Goal: Use online tool/utility: Use online tool/utility

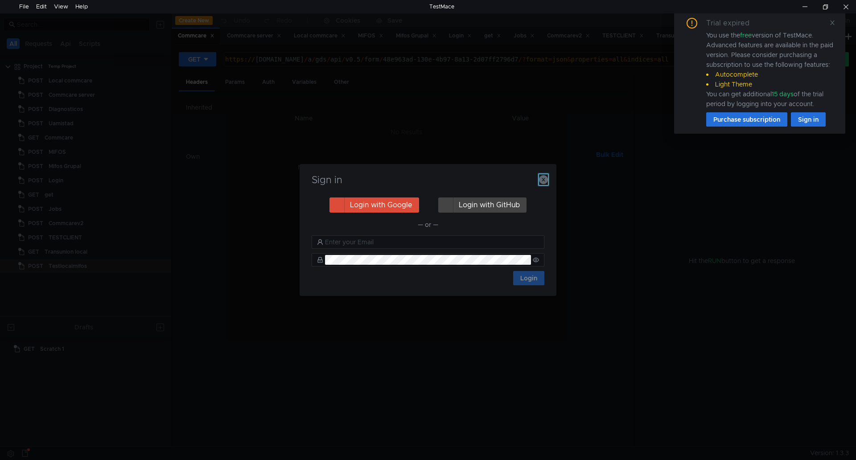
click at [543, 180] on icon "button" at bounding box center [543, 179] width 9 height 9
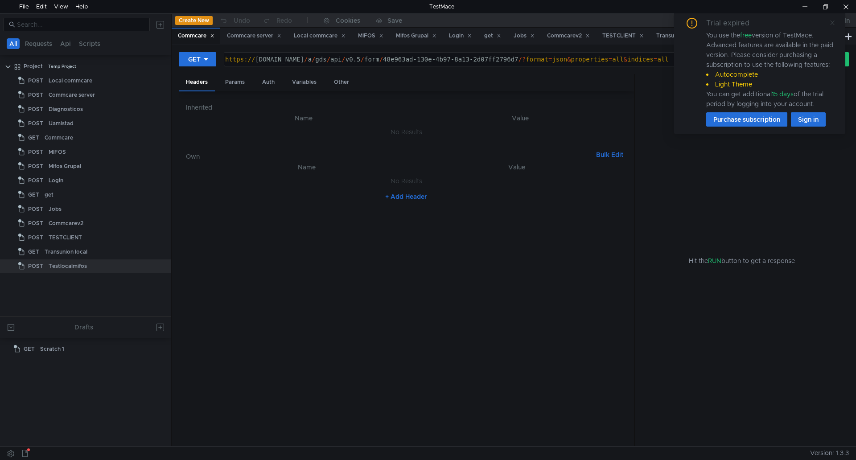
click at [835, 23] on icon at bounding box center [833, 23] width 6 height 6
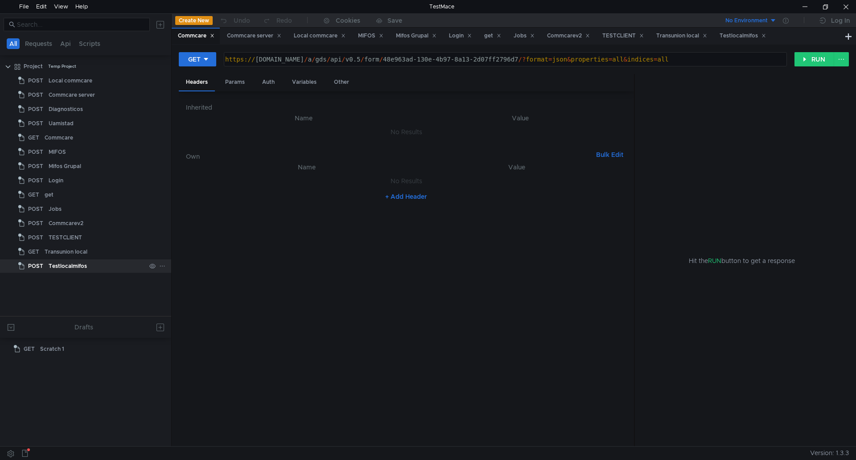
click at [71, 265] on div "Testlocalmifos" at bounding box center [68, 266] width 38 height 13
click at [237, 86] on div "Params" at bounding box center [235, 82] width 34 height 17
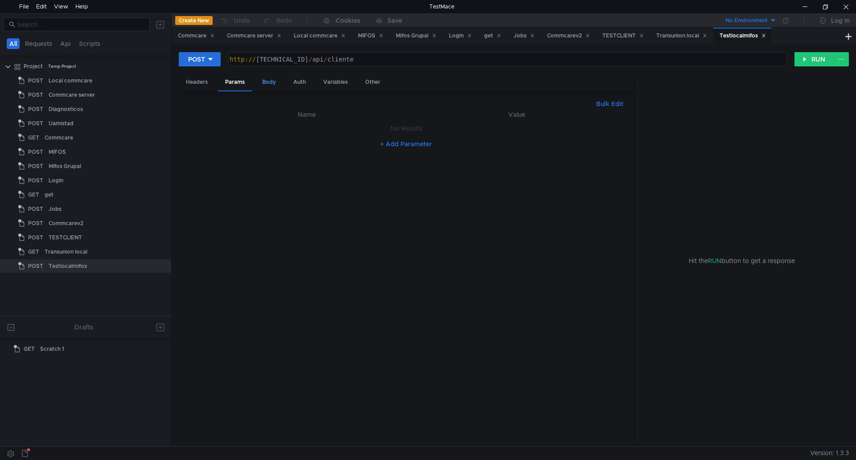
click at [269, 84] on div "Body" at bounding box center [269, 82] width 28 height 17
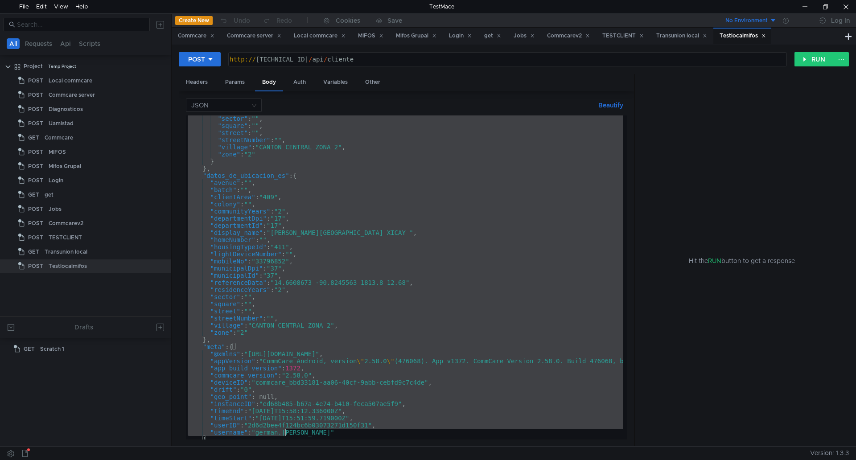
scroll to position [821, 0]
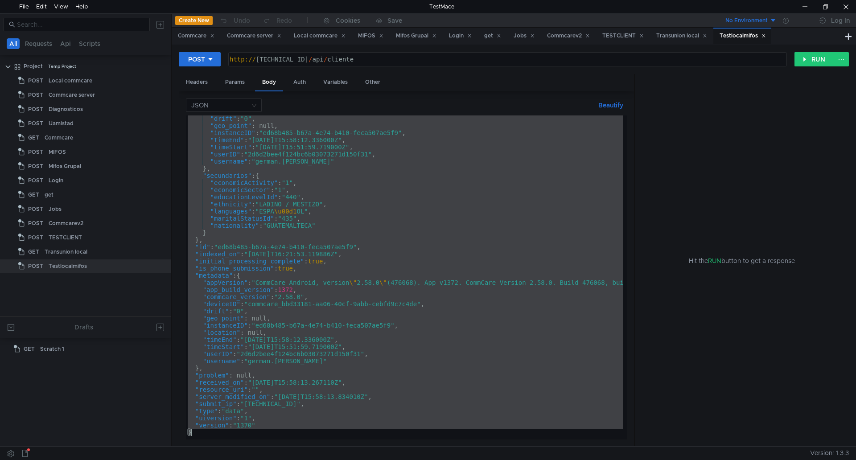
drag, startPoint x: 189, startPoint y: 119, endPoint x: 286, endPoint y: 458, distance: 352.2
click at [285, 460] on html "File Edit View Help TestMace All Requests Api Scripts Project Temp Project POST…" at bounding box center [428, 230] width 856 height 460
type textarea ""version": "1370" }"
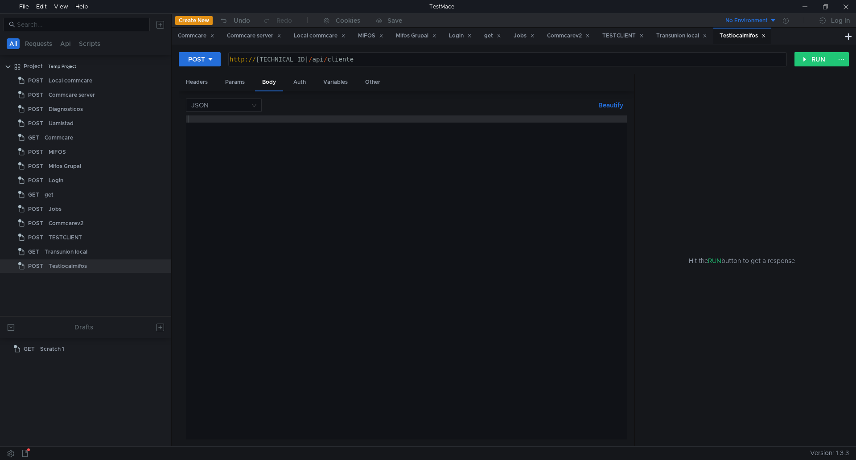
click at [310, 171] on div at bounding box center [406, 285] width 441 height 339
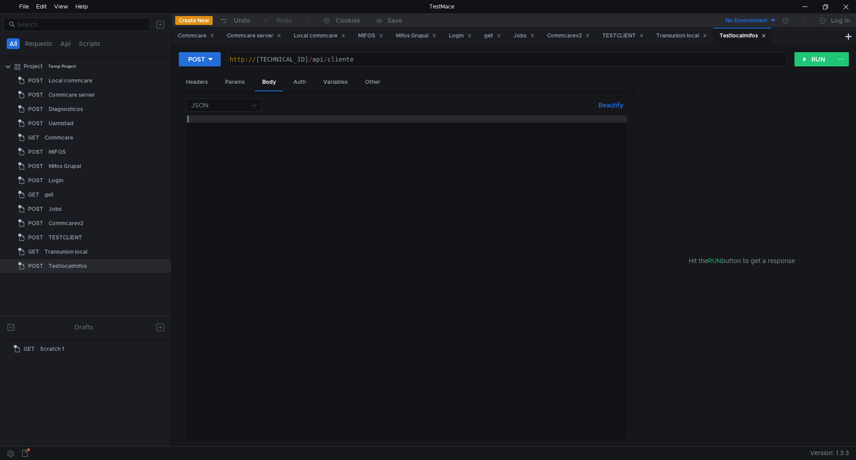
paste textarea "}"
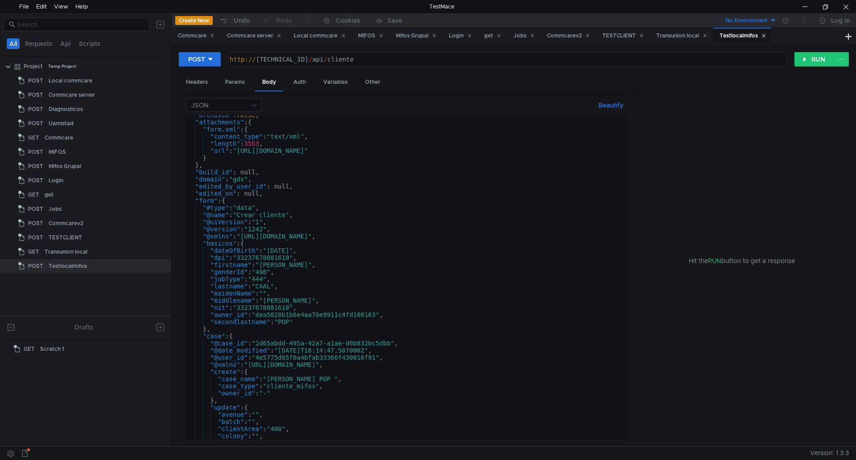
scroll to position [0, 0]
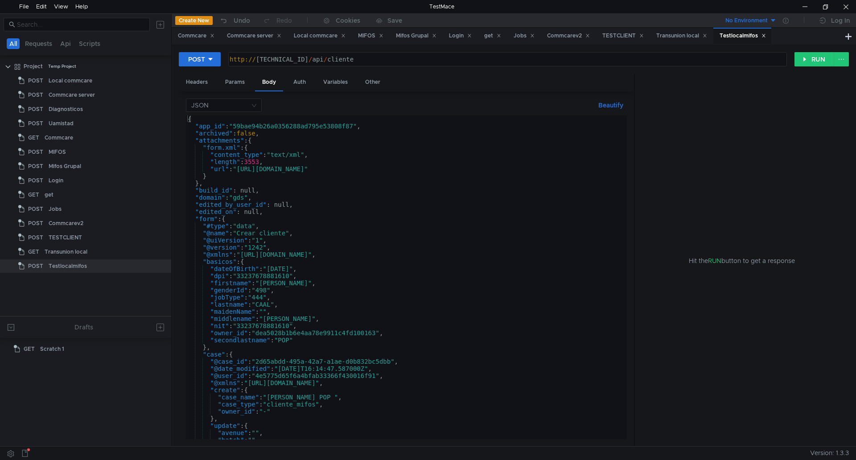
click at [285, 285] on div "{ "app_id" : "59bae94b26a0356288ad795e53808f87" , "archived" : false , "attachm…" at bounding box center [405, 283] width 438 height 335
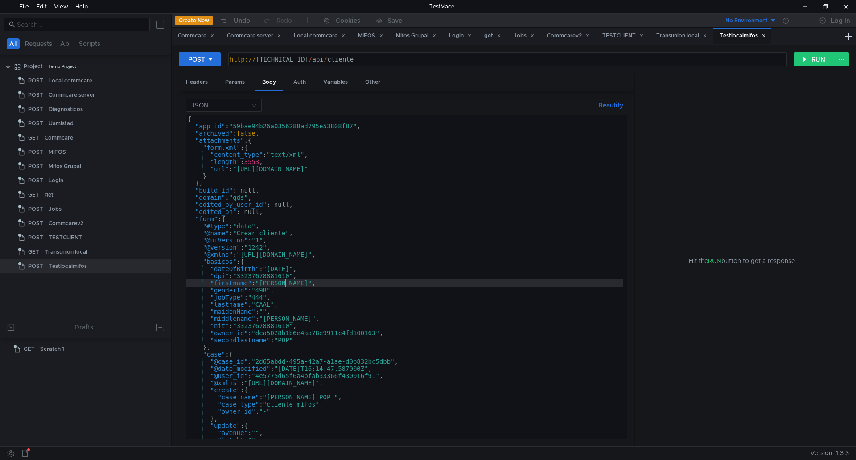
scroll to position [0, 7]
click at [274, 303] on div "{ "app_id" : "59bae94b26a0356288ad795e53808f87" , "archived" : false , "attachm…" at bounding box center [405, 283] width 438 height 335
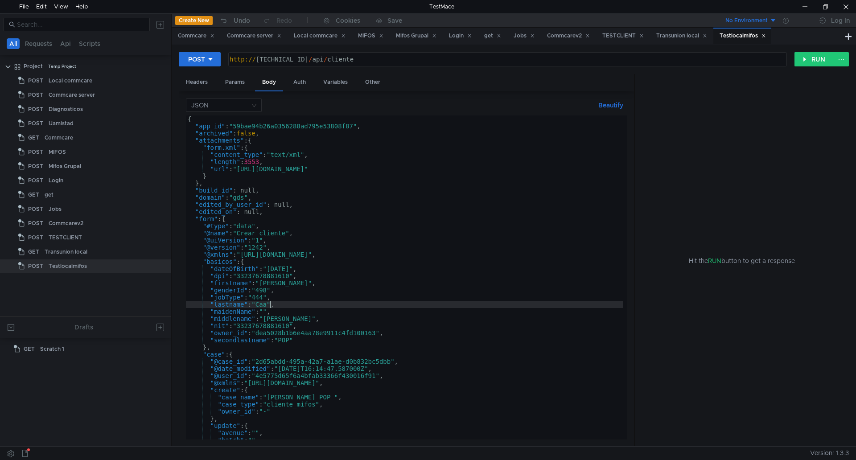
scroll to position [0, 6]
click at [302, 318] on div "{ "app_id" : "59bae94b26a0356288ad795e53808f87" , "archived" : false , "attachm…" at bounding box center [405, 283] width 438 height 335
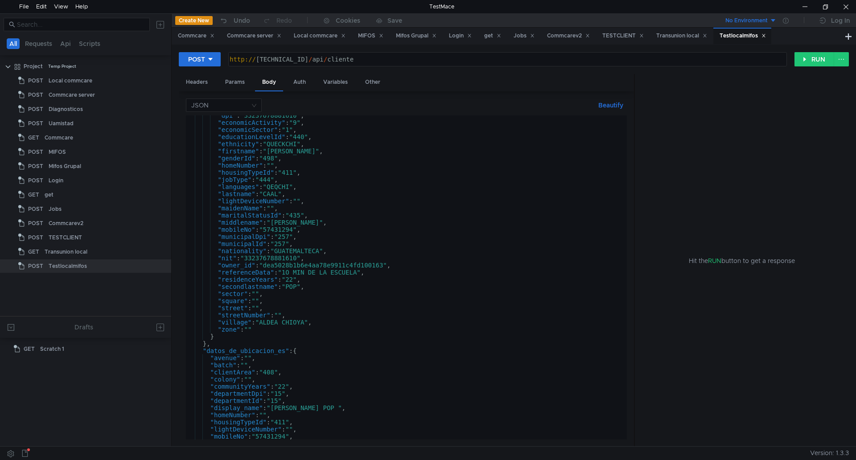
scroll to position [562, 0]
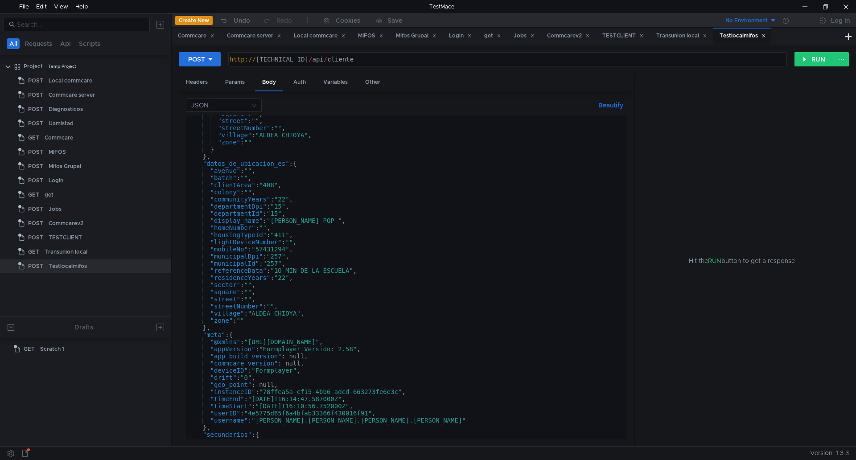
click at [354, 271] on div ""square" : "" , "street" : "" , "streetNumber" : "" , "village" : "[GEOGRAPHIC_…" at bounding box center [405, 277] width 438 height 335
type textarea ""referenceData": "1O MIN DE LA escuela","
click at [812, 55] on button "RUN" at bounding box center [815, 59] width 40 height 14
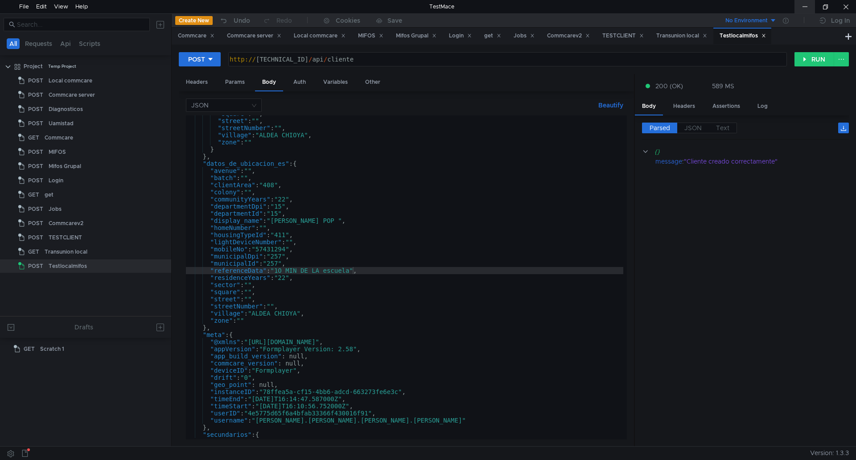
click at [807, 5] on div at bounding box center [805, 6] width 21 height 13
click at [809, 57] on button "RUN" at bounding box center [815, 59] width 40 height 14
click at [805, 8] on div at bounding box center [805, 6] width 21 height 13
